Goal: Task Accomplishment & Management: Use online tool/utility

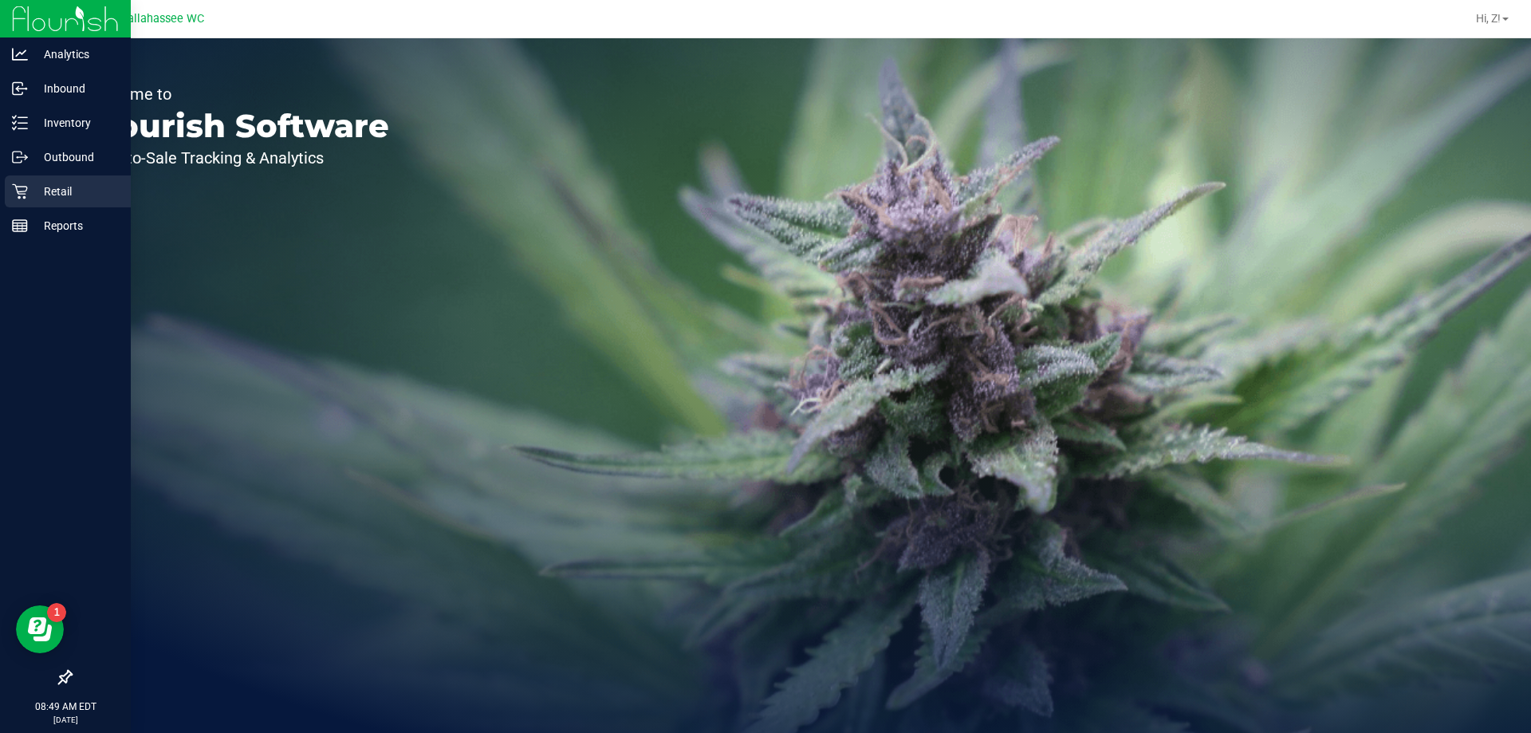
click at [99, 191] on p "Retail" at bounding box center [76, 191] width 96 height 19
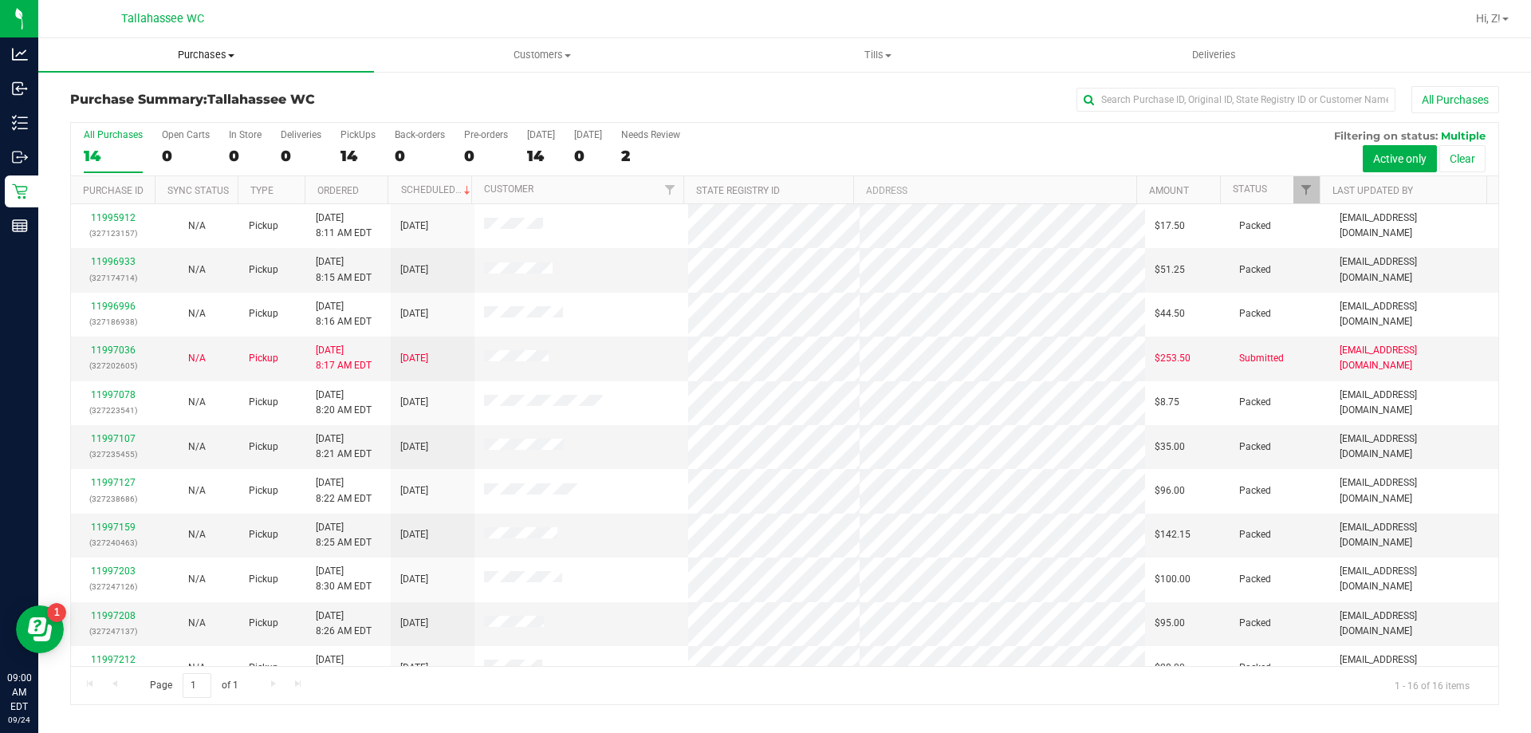
click at [228, 52] on span "Purchases" at bounding box center [206, 55] width 336 height 14
click at [112, 116] on span "Fulfillment" at bounding box center [87, 115] width 99 height 14
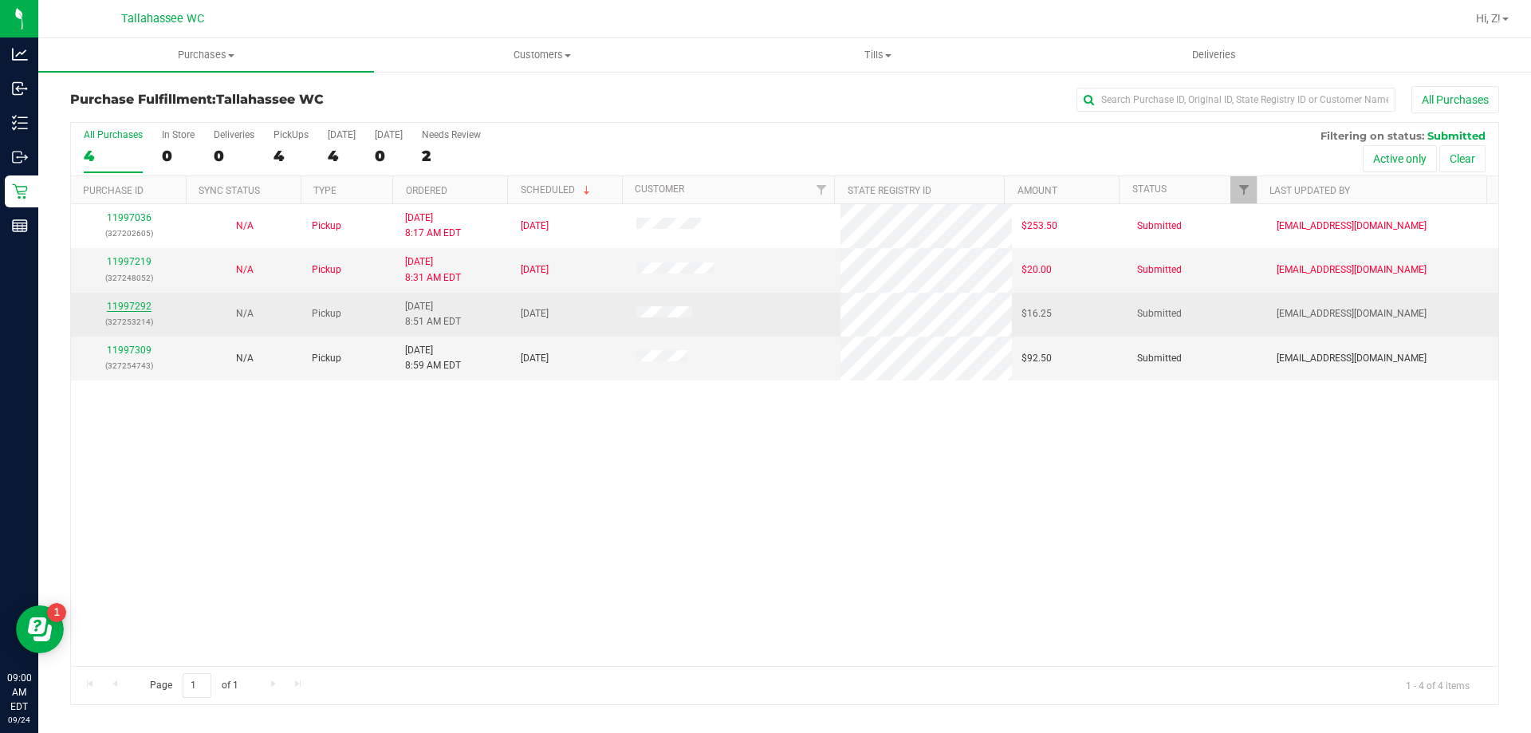
click at [136, 301] on link "11997292" at bounding box center [129, 306] width 45 height 11
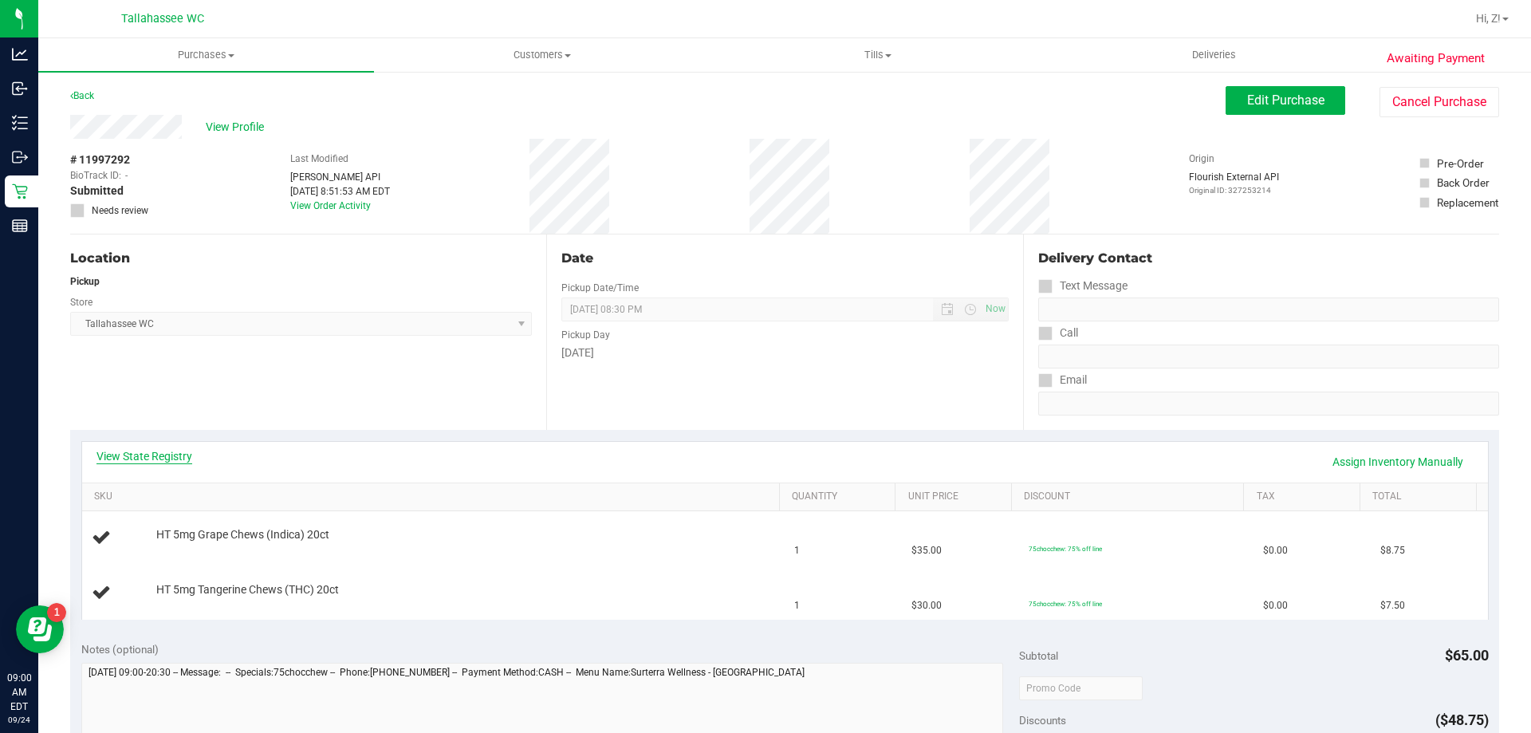
click at [166, 449] on link "View State Registry" at bounding box center [144, 456] width 96 height 16
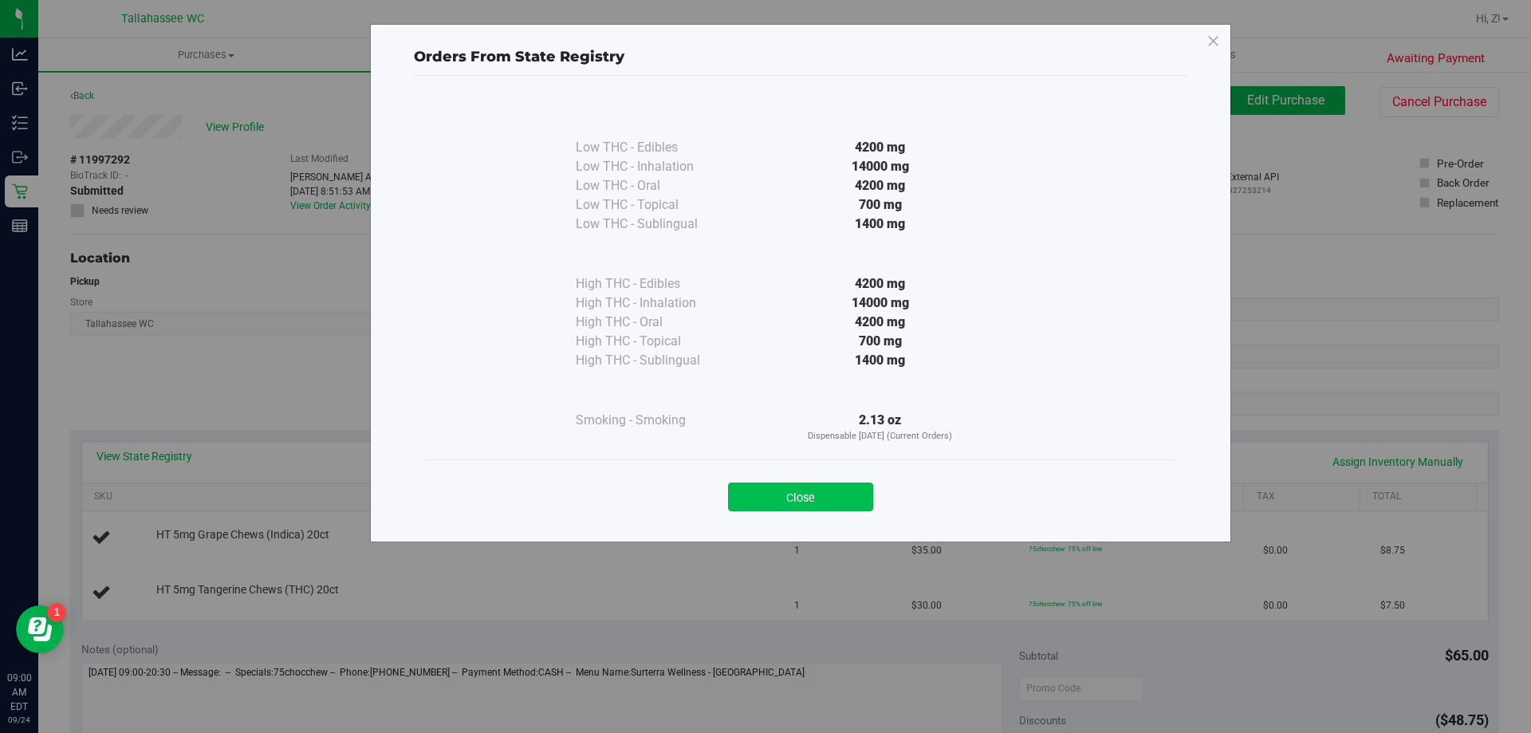
click at [816, 498] on button "Close" at bounding box center [800, 496] width 145 height 29
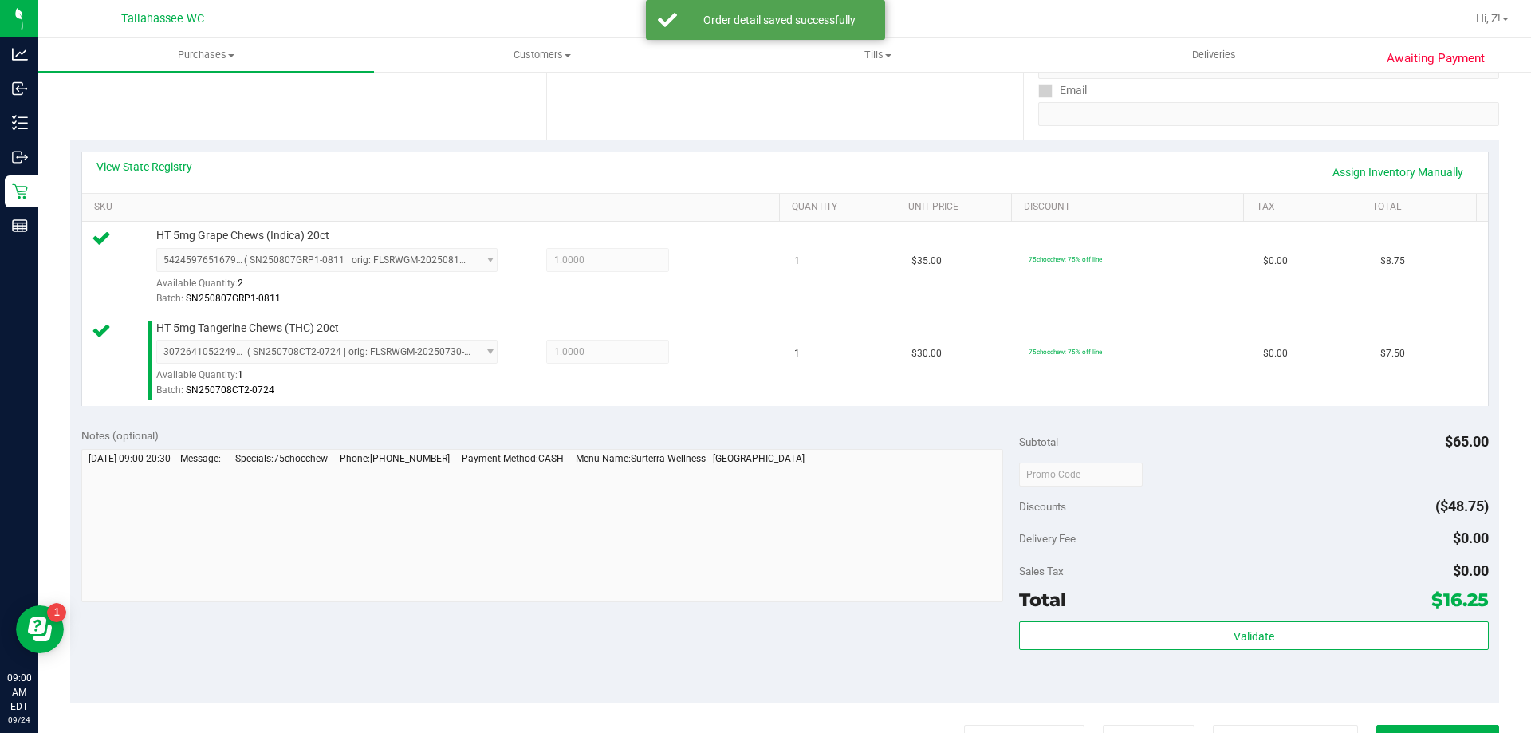
scroll to position [399, 0]
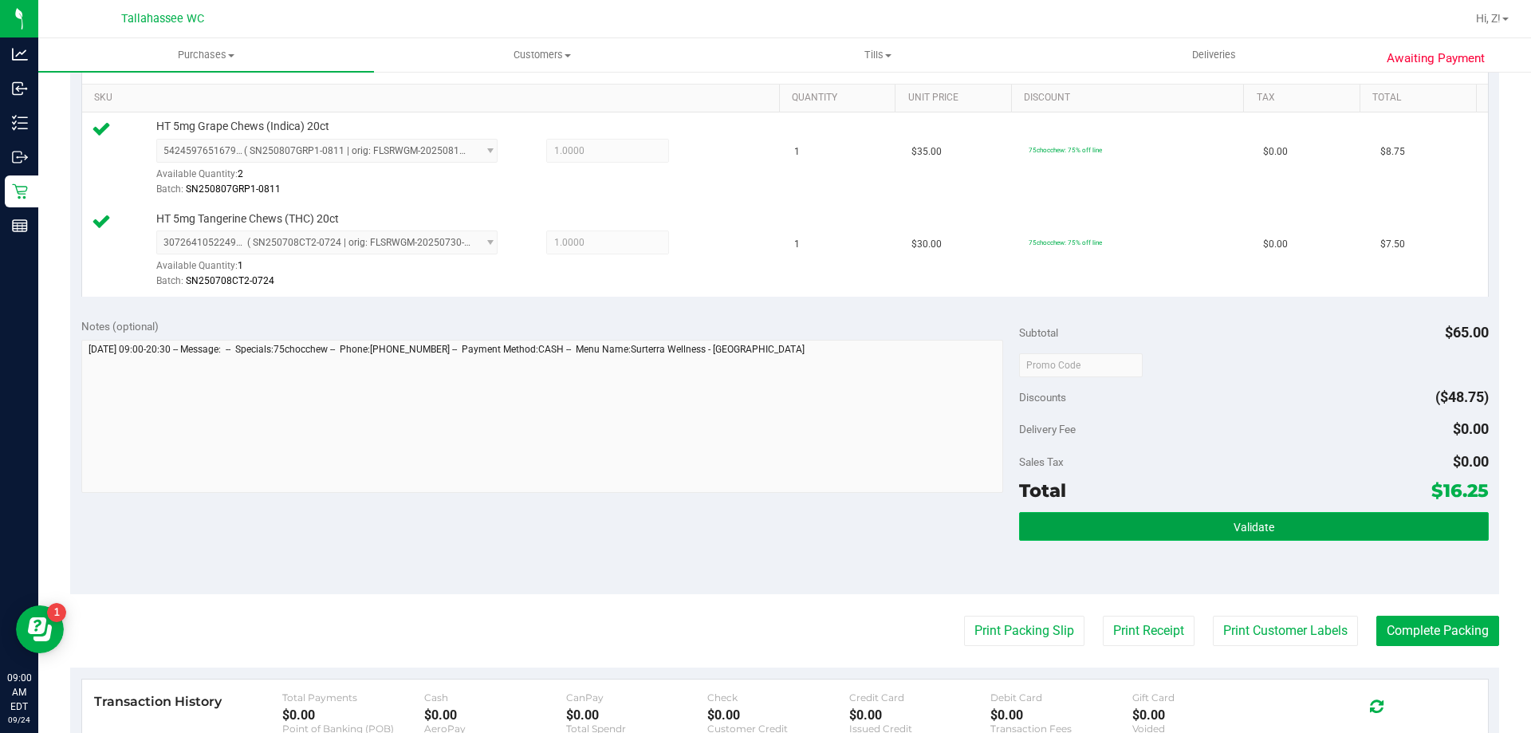
click at [1158, 514] on button "Validate" at bounding box center [1253, 526] width 469 height 29
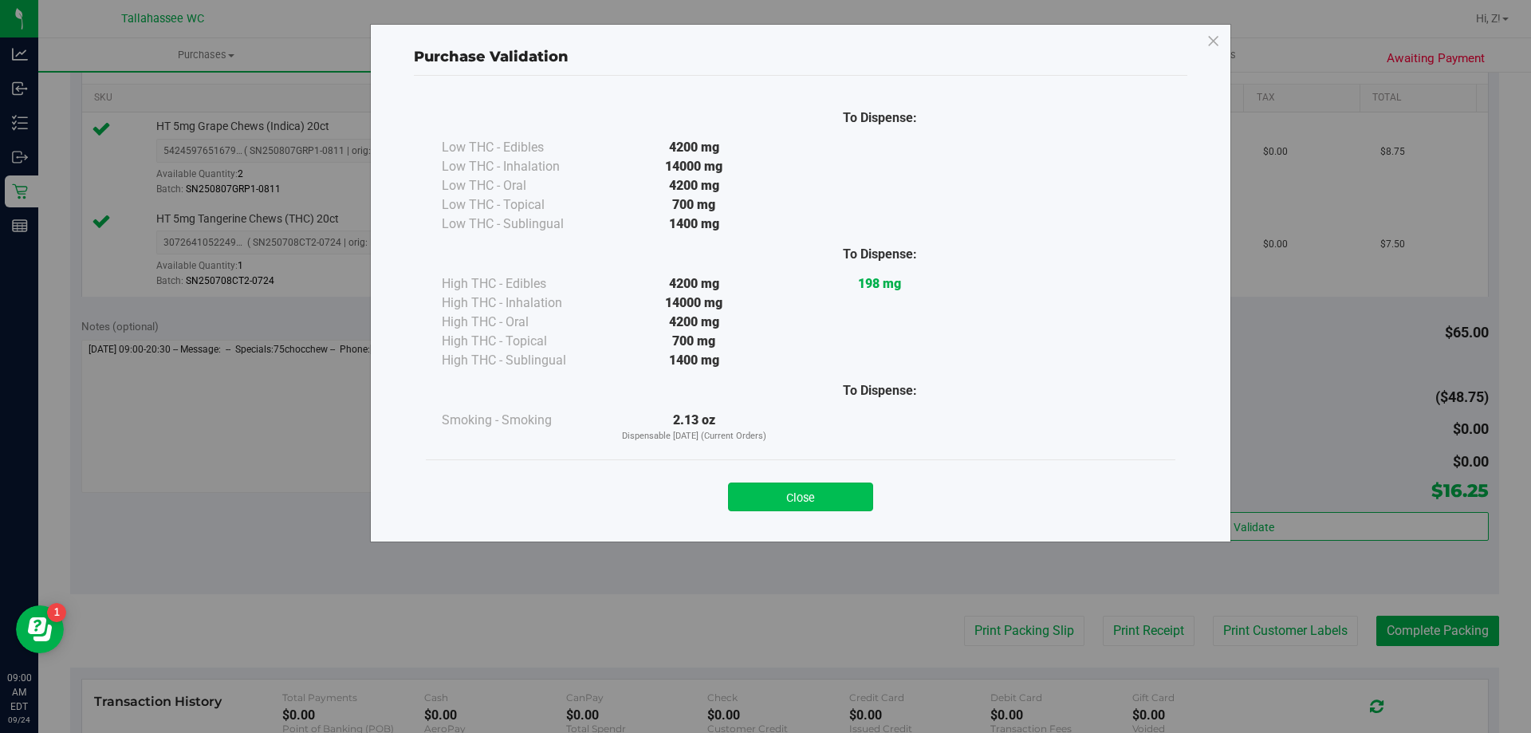
click at [832, 488] on button "Close" at bounding box center [800, 496] width 145 height 29
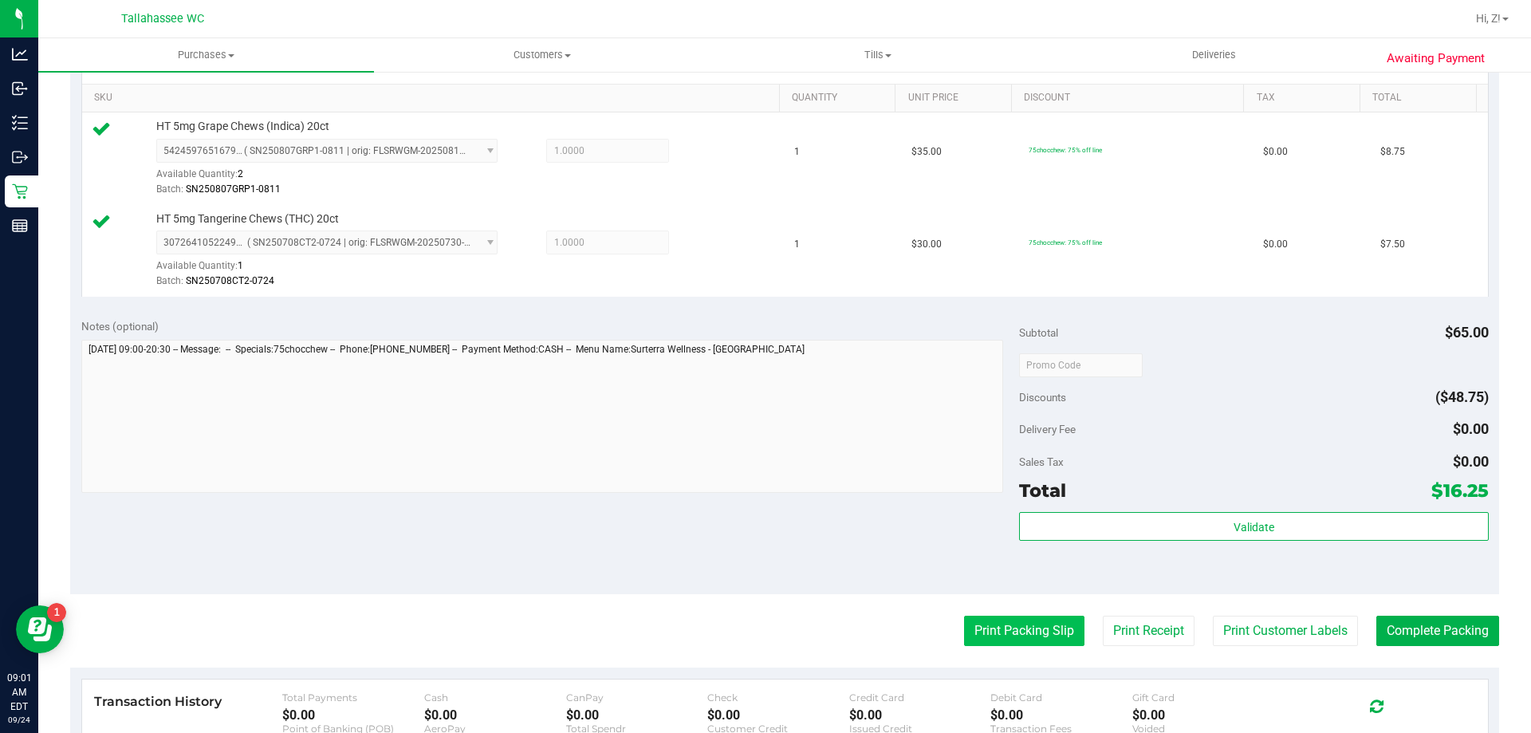
click at [976, 631] on button "Print Packing Slip" at bounding box center [1024, 631] width 120 height 30
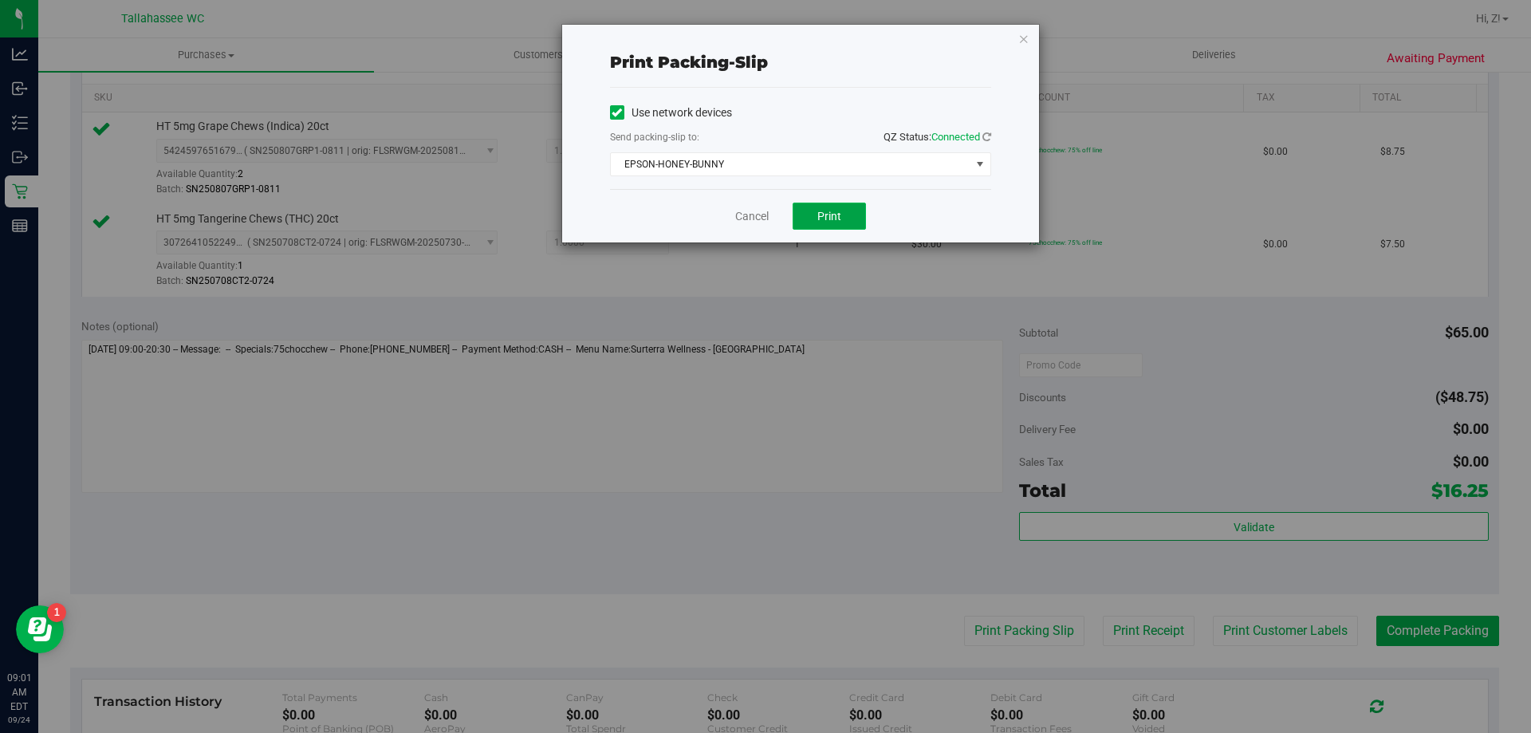
click at [836, 218] on span "Print" at bounding box center [829, 216] width 24 height 13
click at [1017, 37] on div "Print packing-slip Use network devices Send packing-slip to: QZ Status: Connect…" at bounding box center [800, 134] width 477 height 218
click at [1024, 38] on icon "button" at bounding box center [1023, 38] width 11 height 19
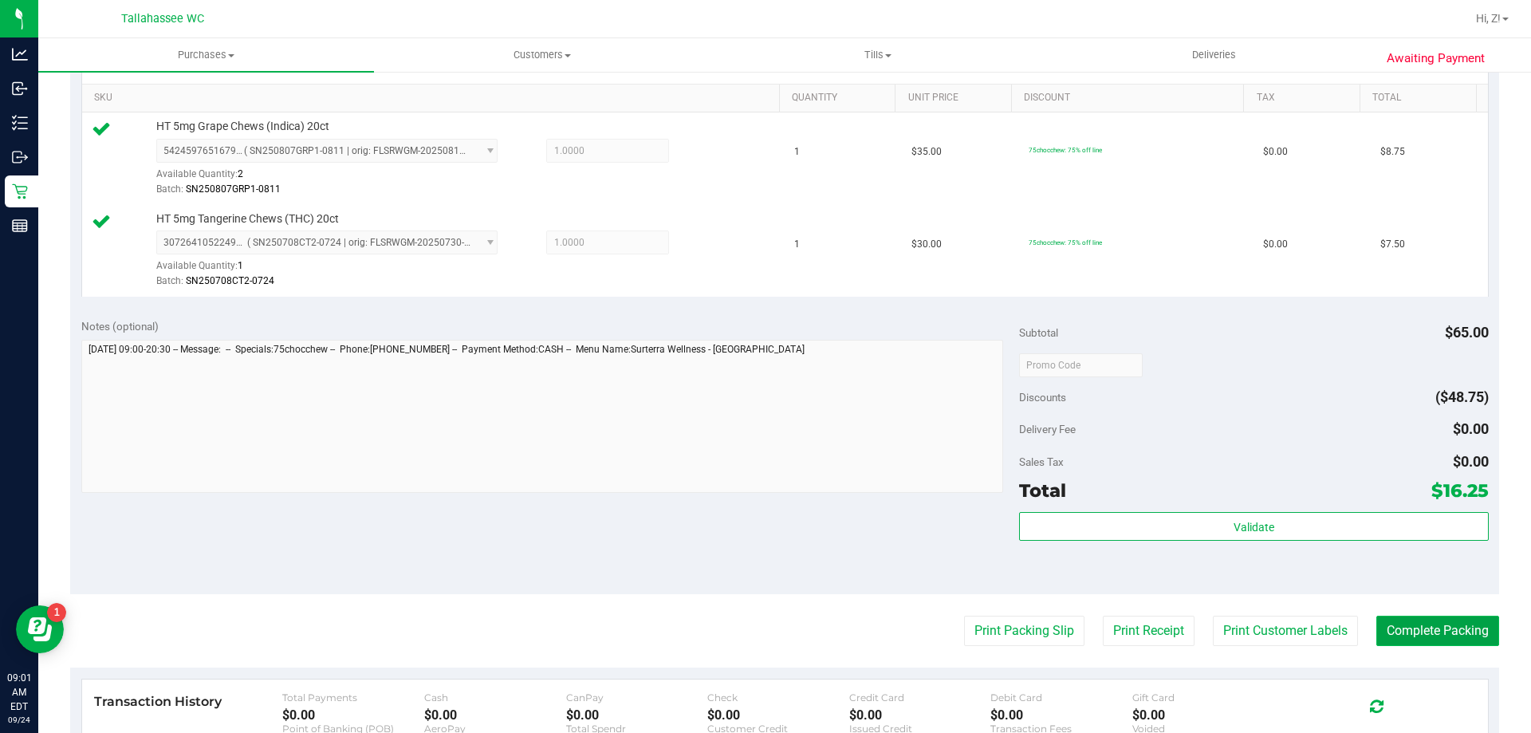
click at [1449, 621] on button "Complete Packing" at bounding box center [1437, 631] width 123 height 30
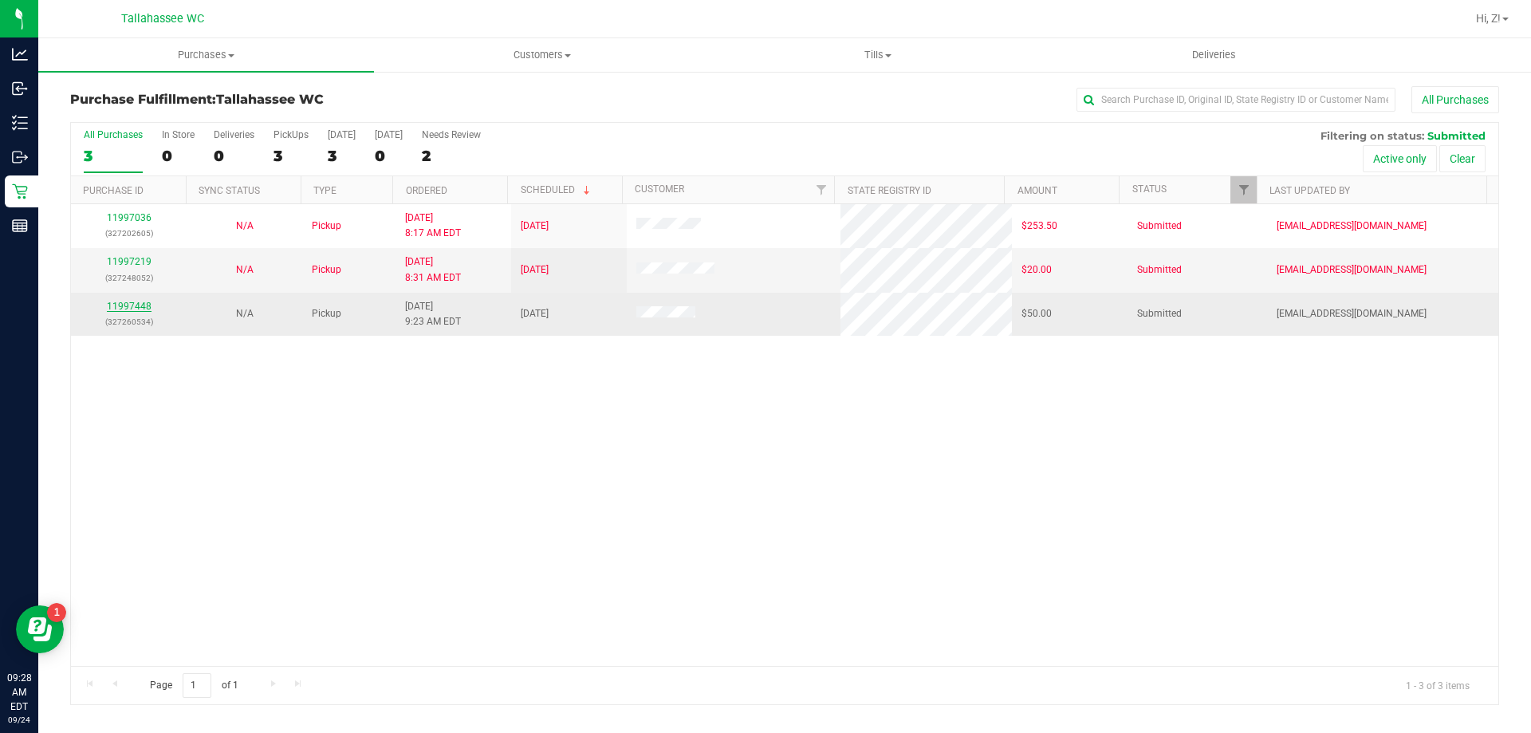
click at [121, 309] on link "11997448" at bounding box center [129, 306] width 45 height 11
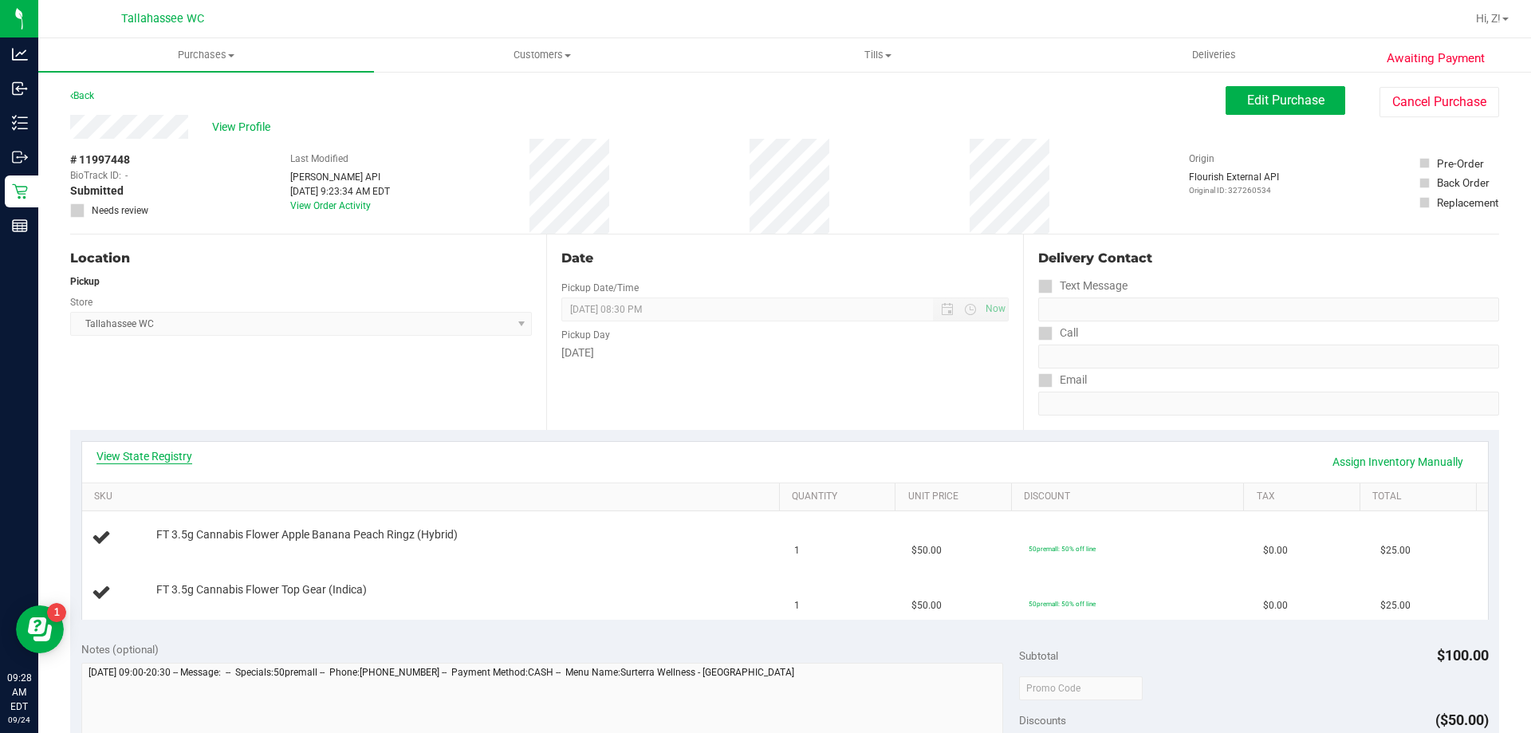
click at [155, 461] on link "View State Registry" at bounding box center [144, 456] width 96 height 16
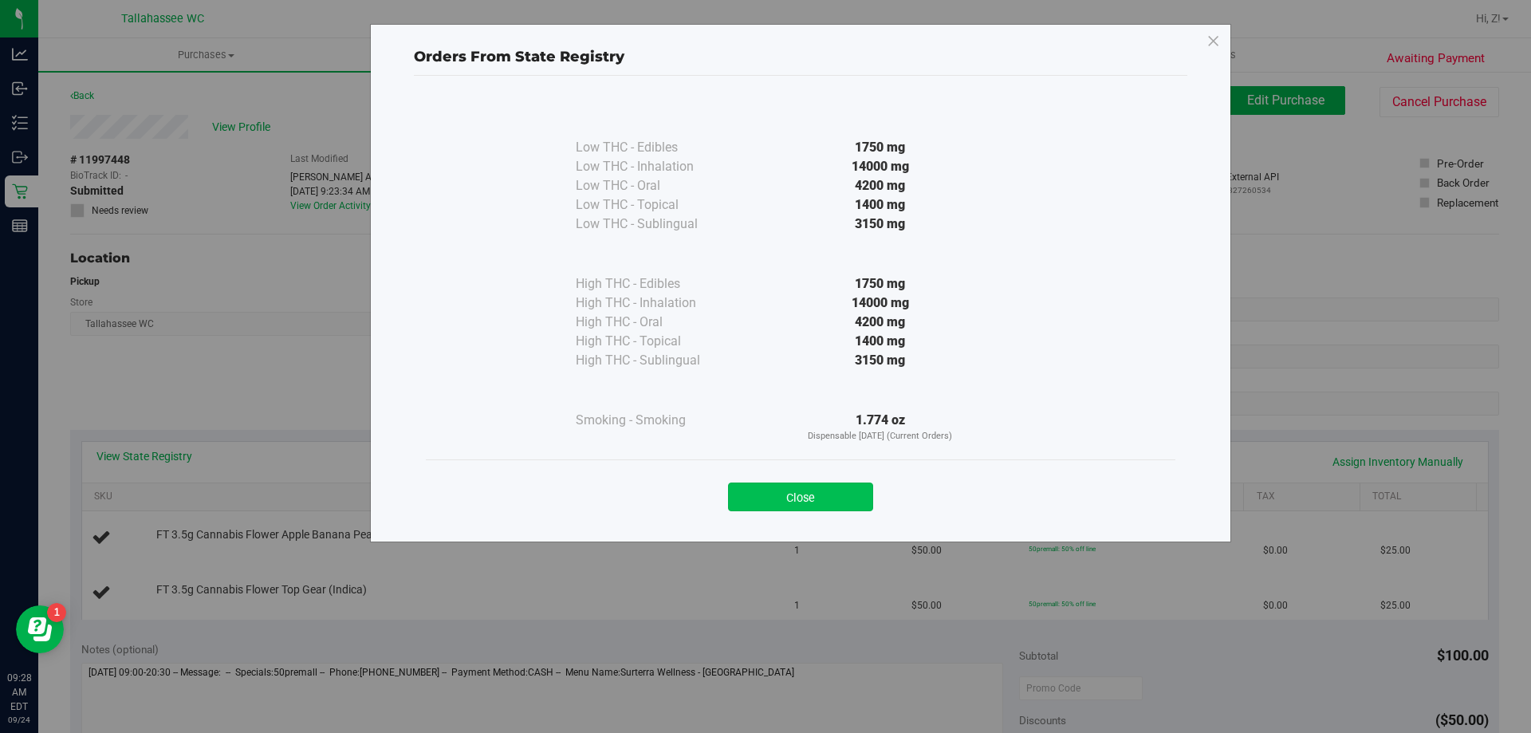
click at [837, 492] on button "Close" at bounding box center [800, 496] width 145 height 29
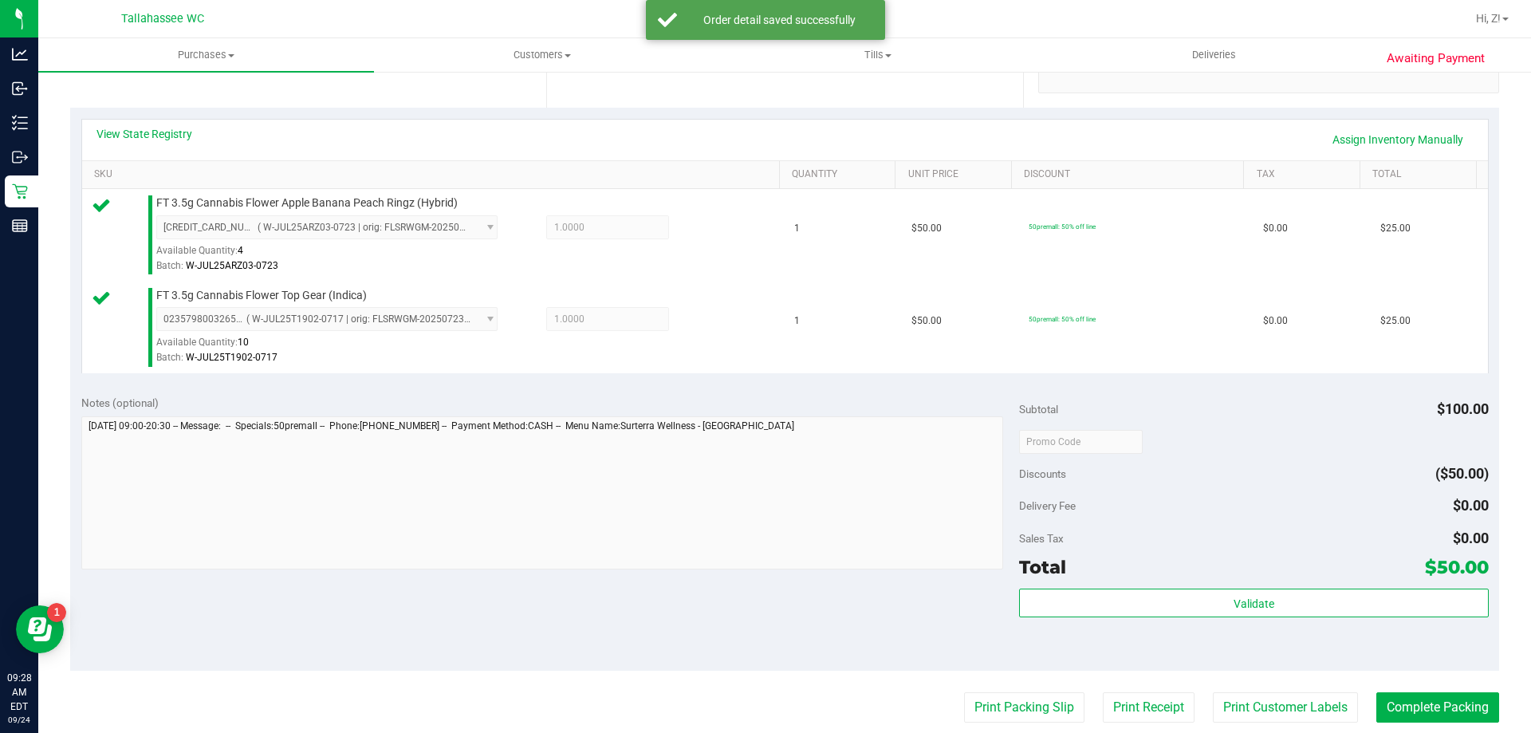
scroll to position [399, 0]
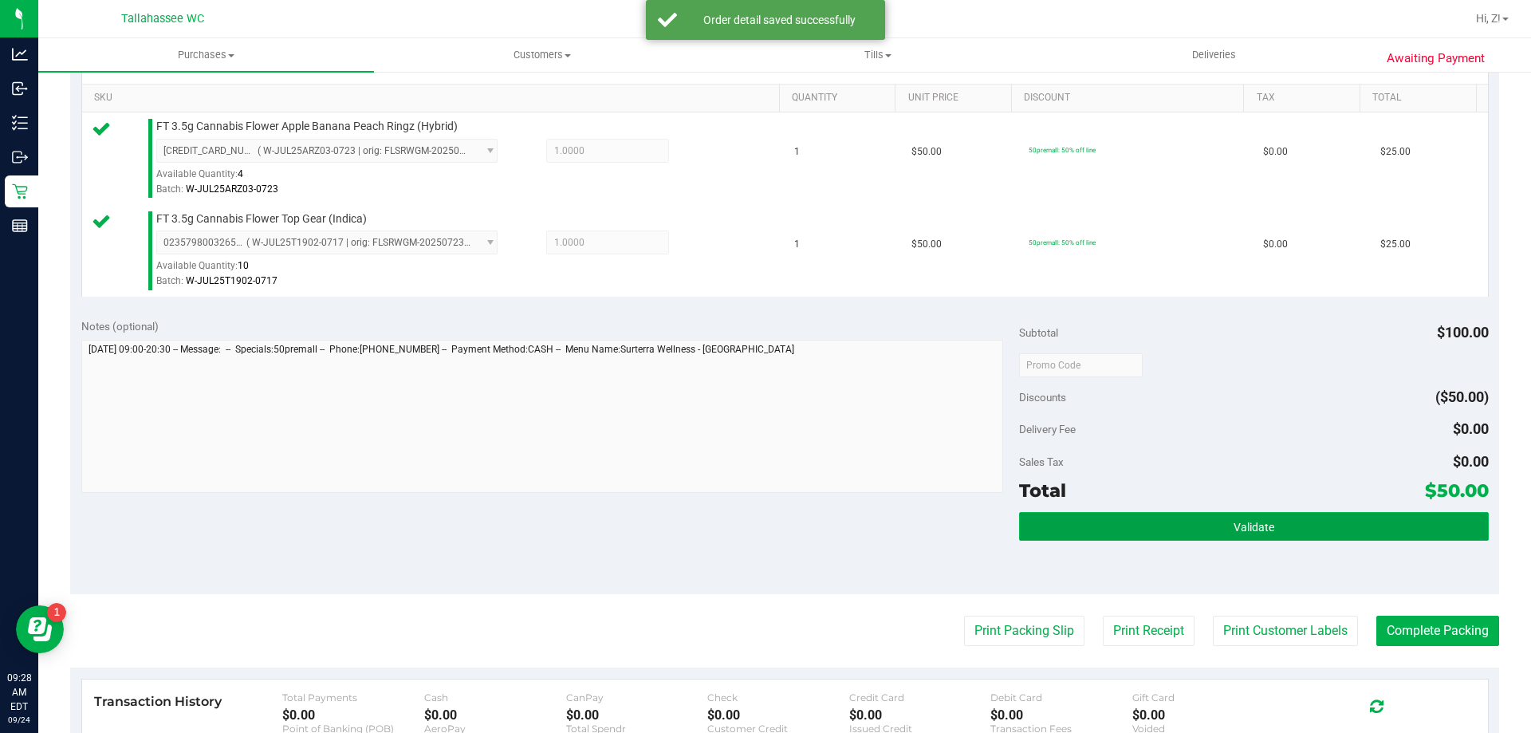
click at [1225, 515] on button "Validate" at bounding box center [1253, 526] width 469 height 29
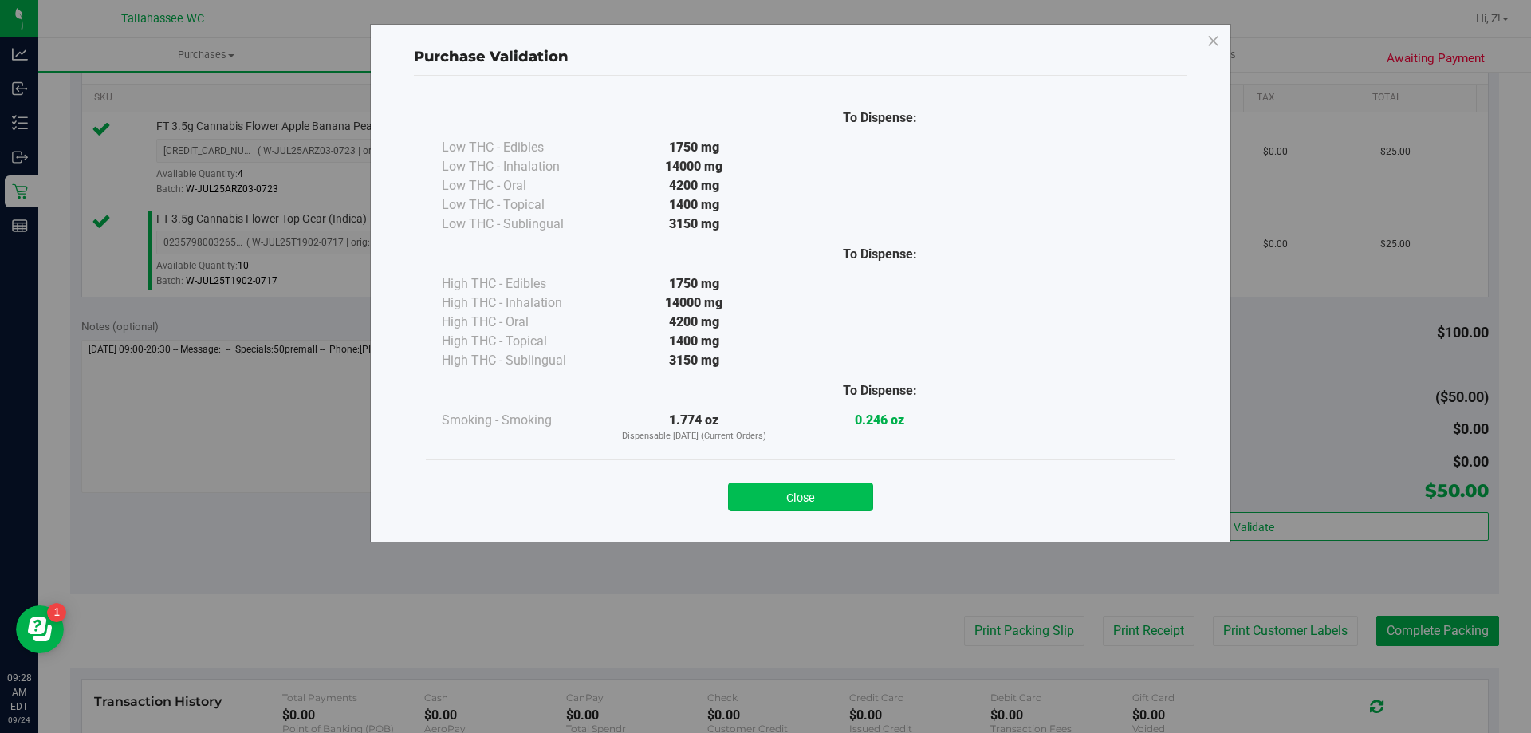
click at [808, 509] on button "Close" at bounding box center [800, 496] width 145 height 29
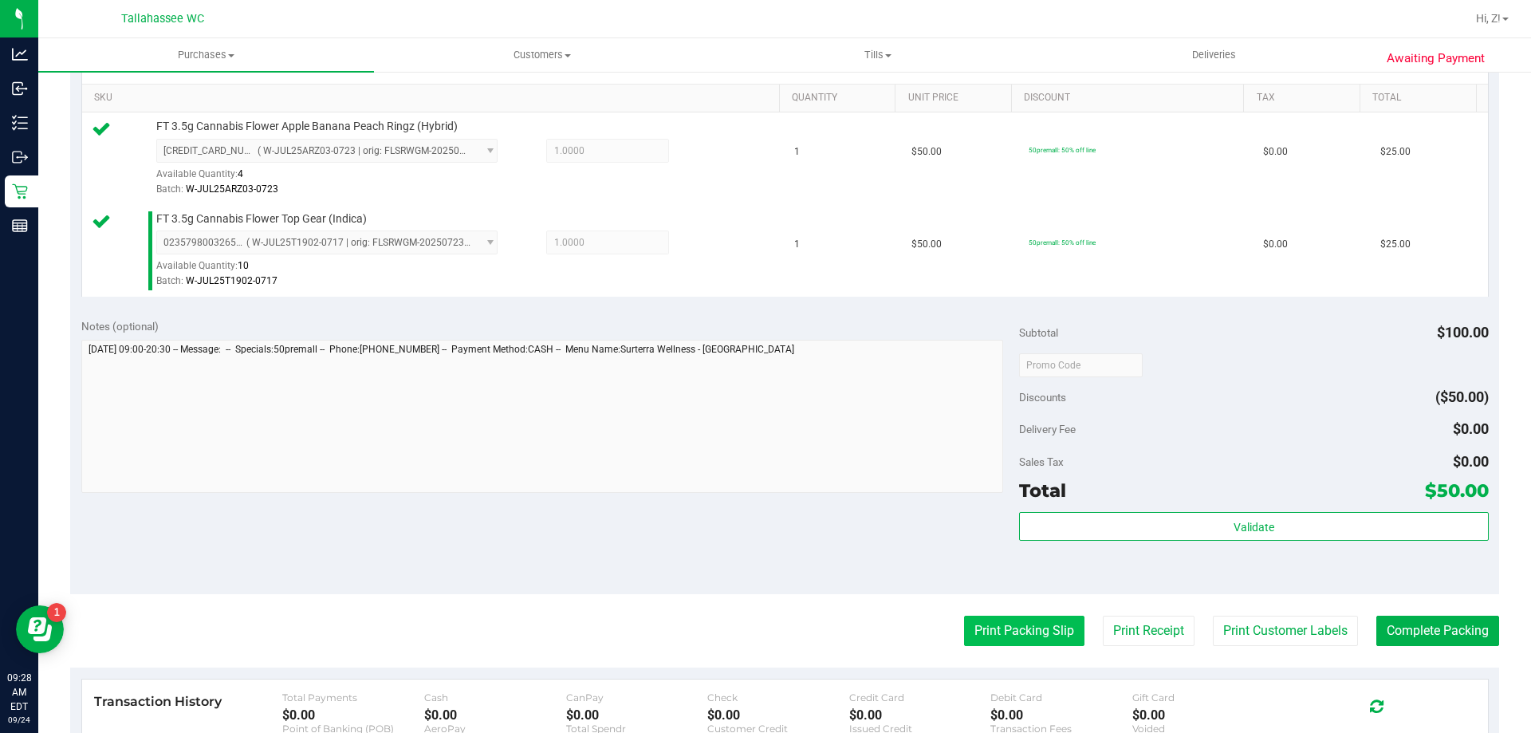
click at [985, 635] on button "Print Packing Slip" at bounding box center [1024, 631] width 120 height 30
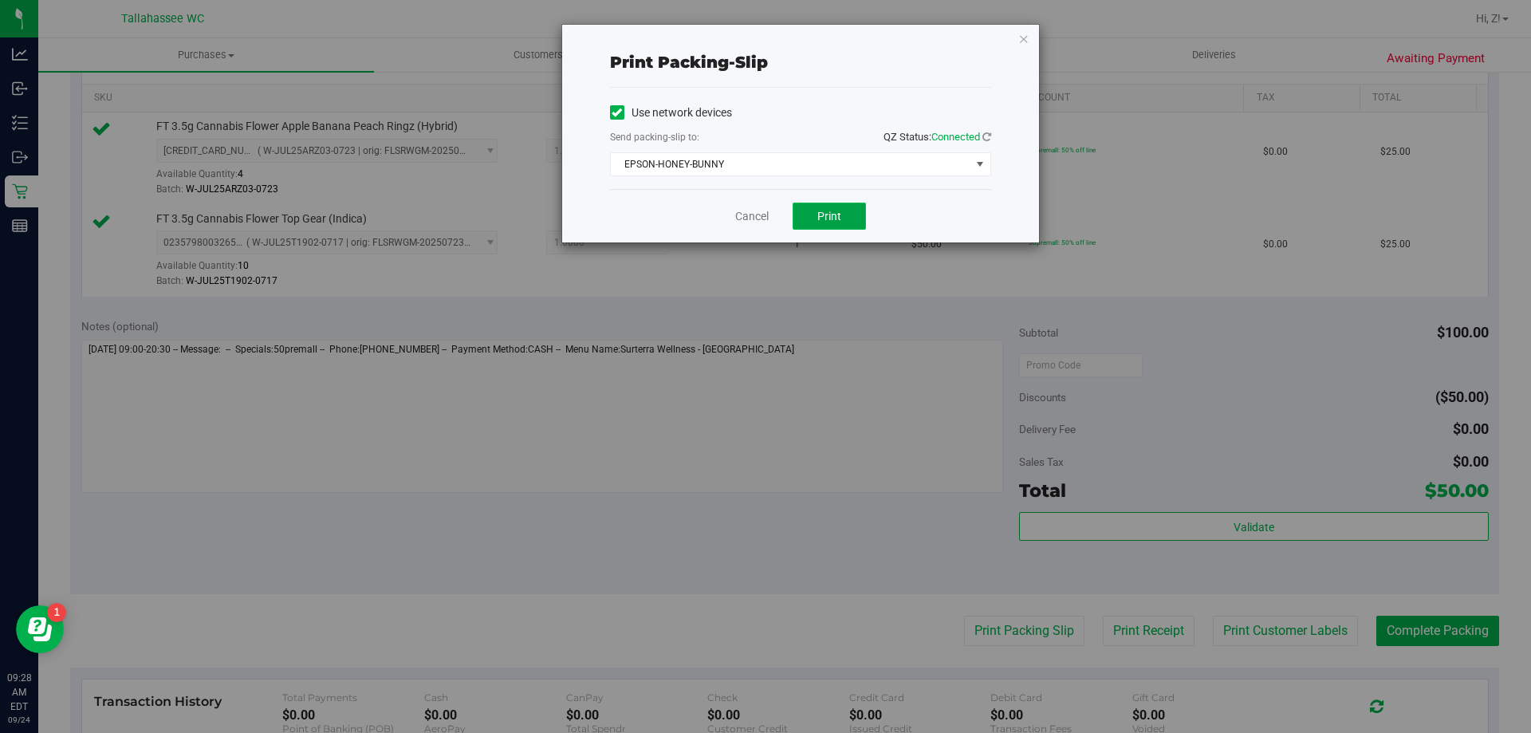
click at [838, 221] on span "Print" at bounding box center [829, 216] width 24 height 13
click at [1021, 33] on icon "button" at bounding box center [1023, 38] width 11 height 19
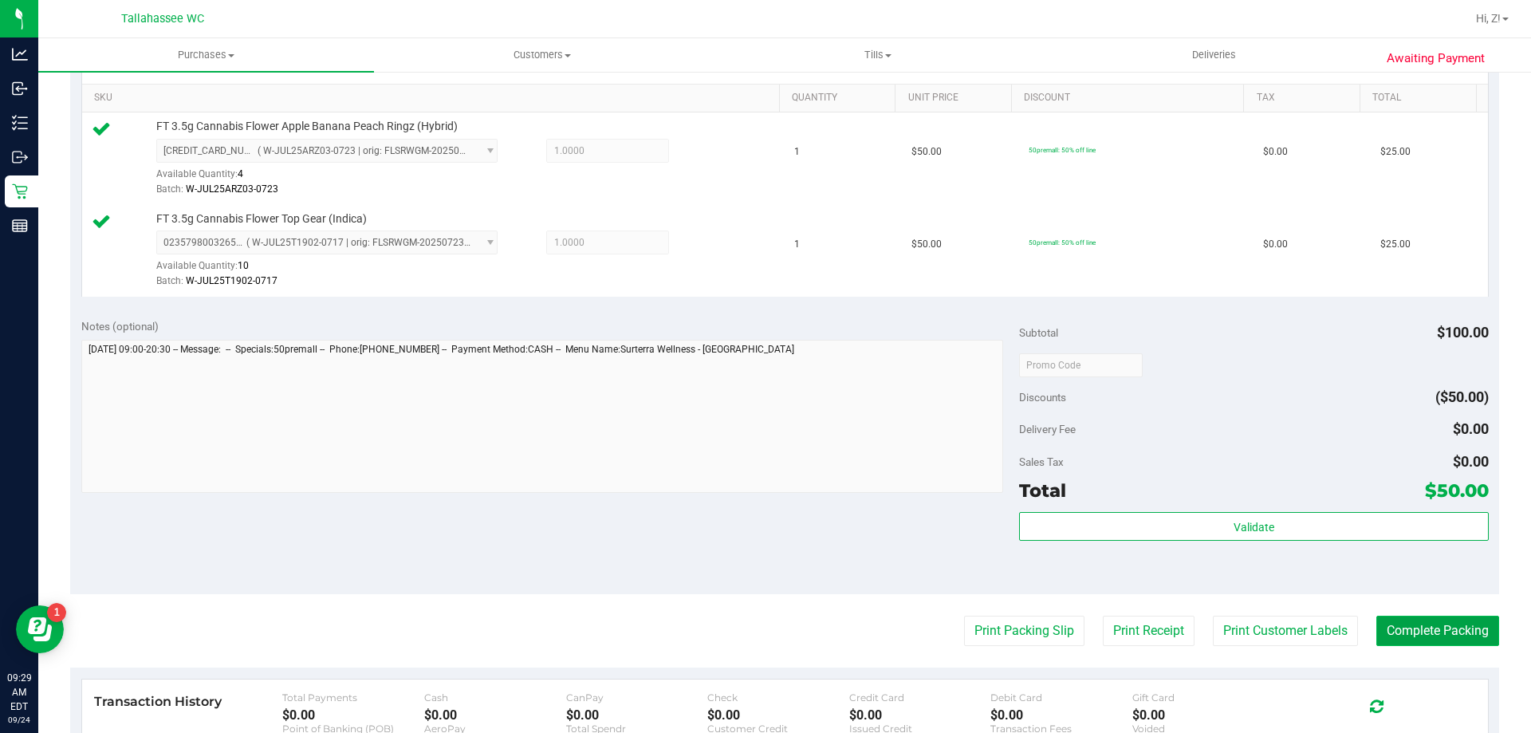
click at [1422, 620] on button "Complete Packing" at bounding box center [1437, 631] width 123 height 30
